Goal: Navigation & Orientation: Find specific page/section

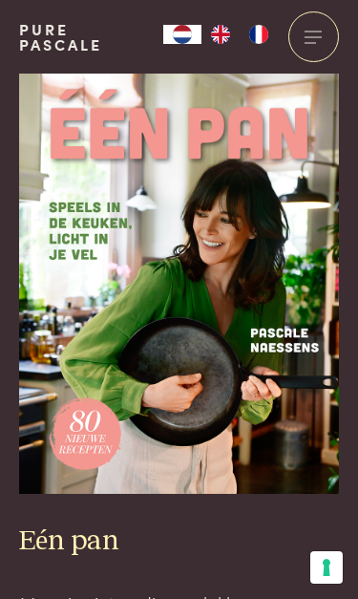
click at [316, 50] on div at bounding box center [313, 36] width 51 height 51
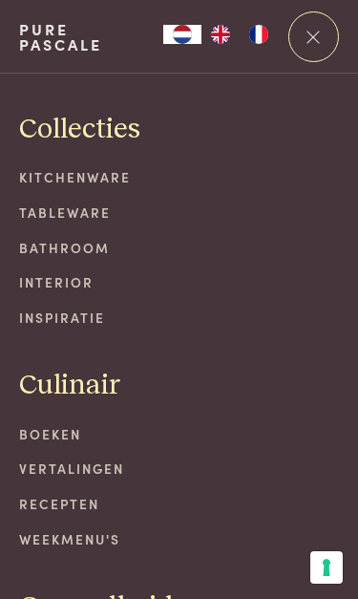
click at [75, 215] on link "Tableware" at bounding box center [179, 212] width 320 height 20
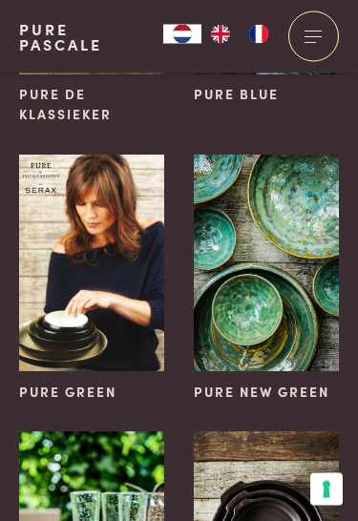
scroll to position [295, 0]
click at [267, 305] on img at bounding box center [266, 263] width 145 height 217
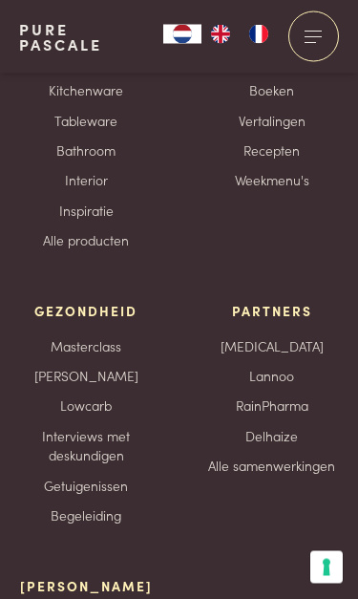
scroll to position [2768, 0]
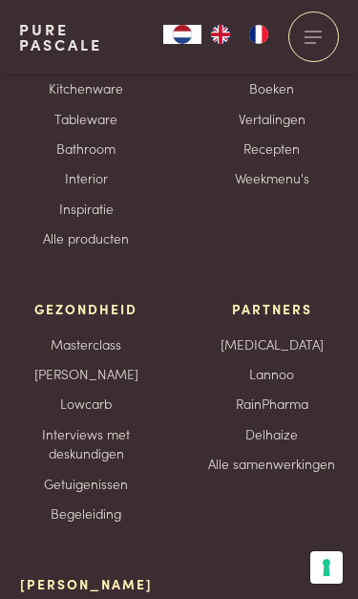
click at [96, 181] on link "Interior" at bounding box center [86, 178] width 43 height 20
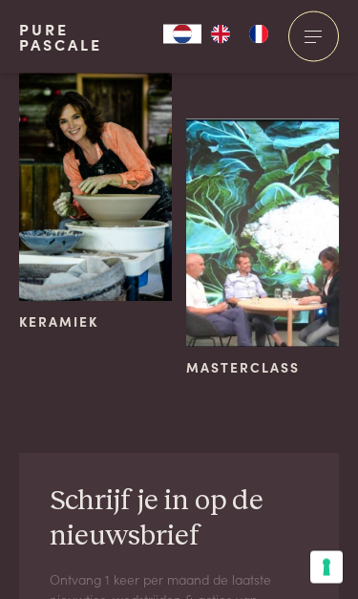
scroll to position [857, 0]
click at [72, 313] on span "Keramiek" at bounding box center [58, 321] width 79 height 20
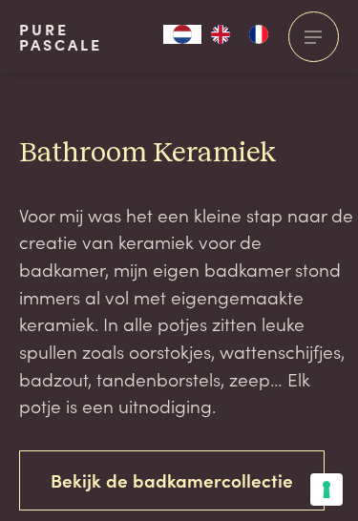
scroll to position [3690, 0]
